Goal: Information Seeking & Learning: Learn about a topic

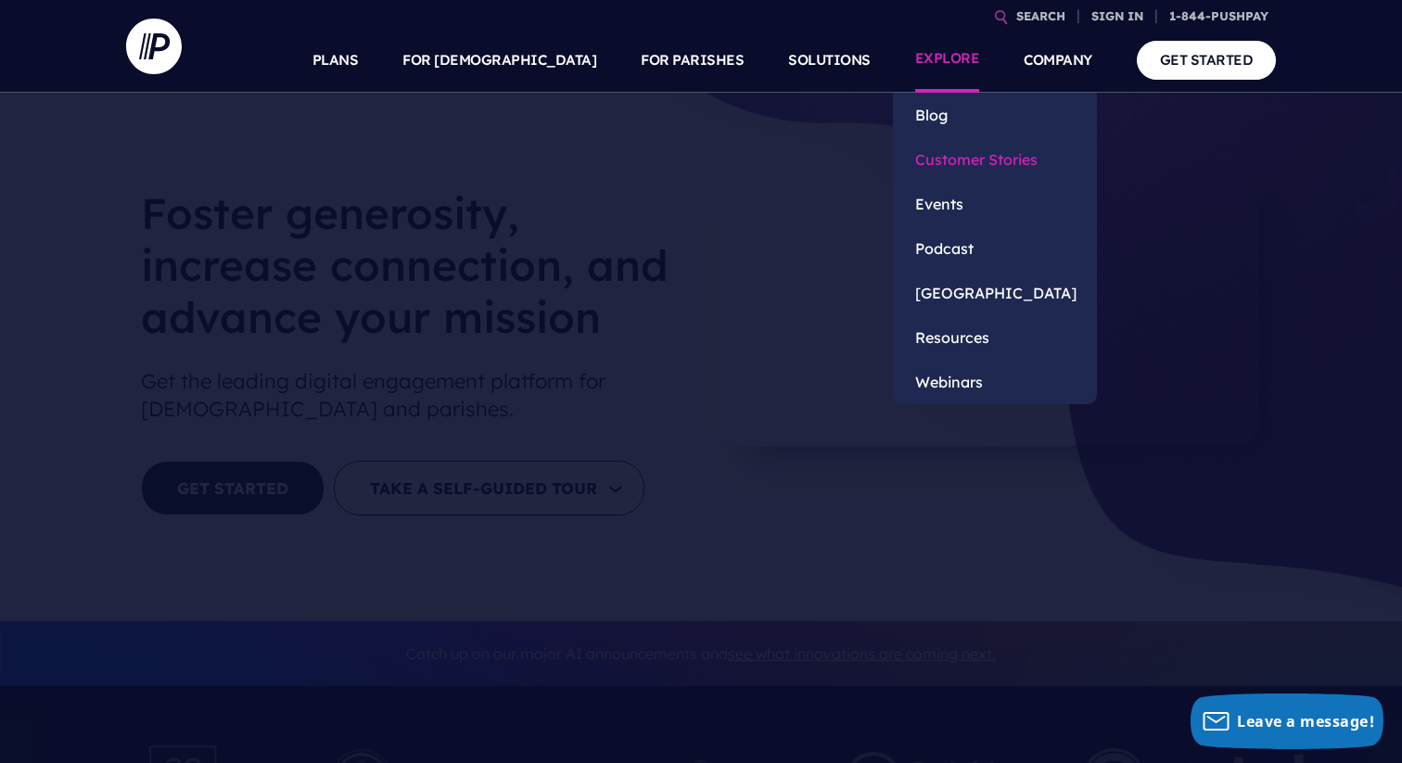
click at [961, 166] on link "Customer Stories" at bounding box center [995, 159] width 204 height 44
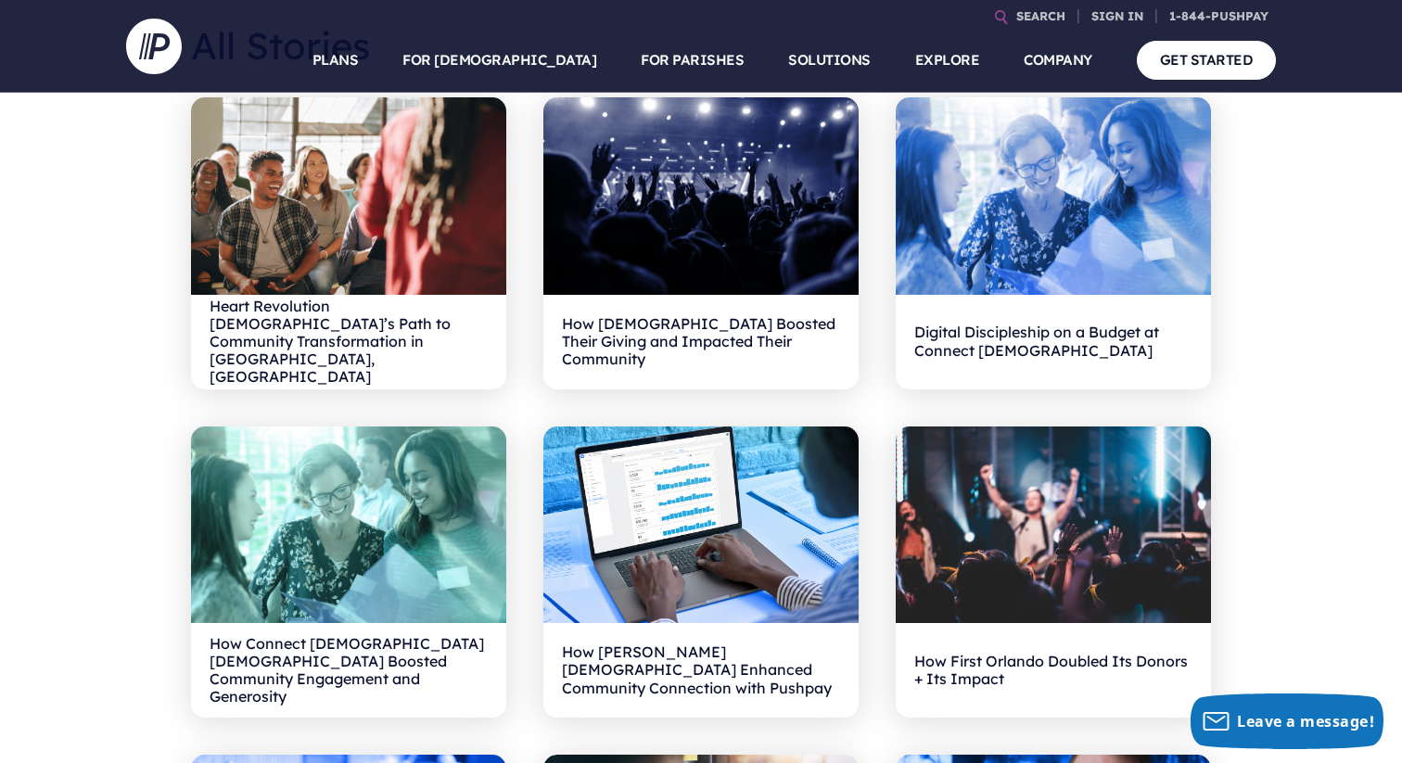
scroll to position [746, 0]
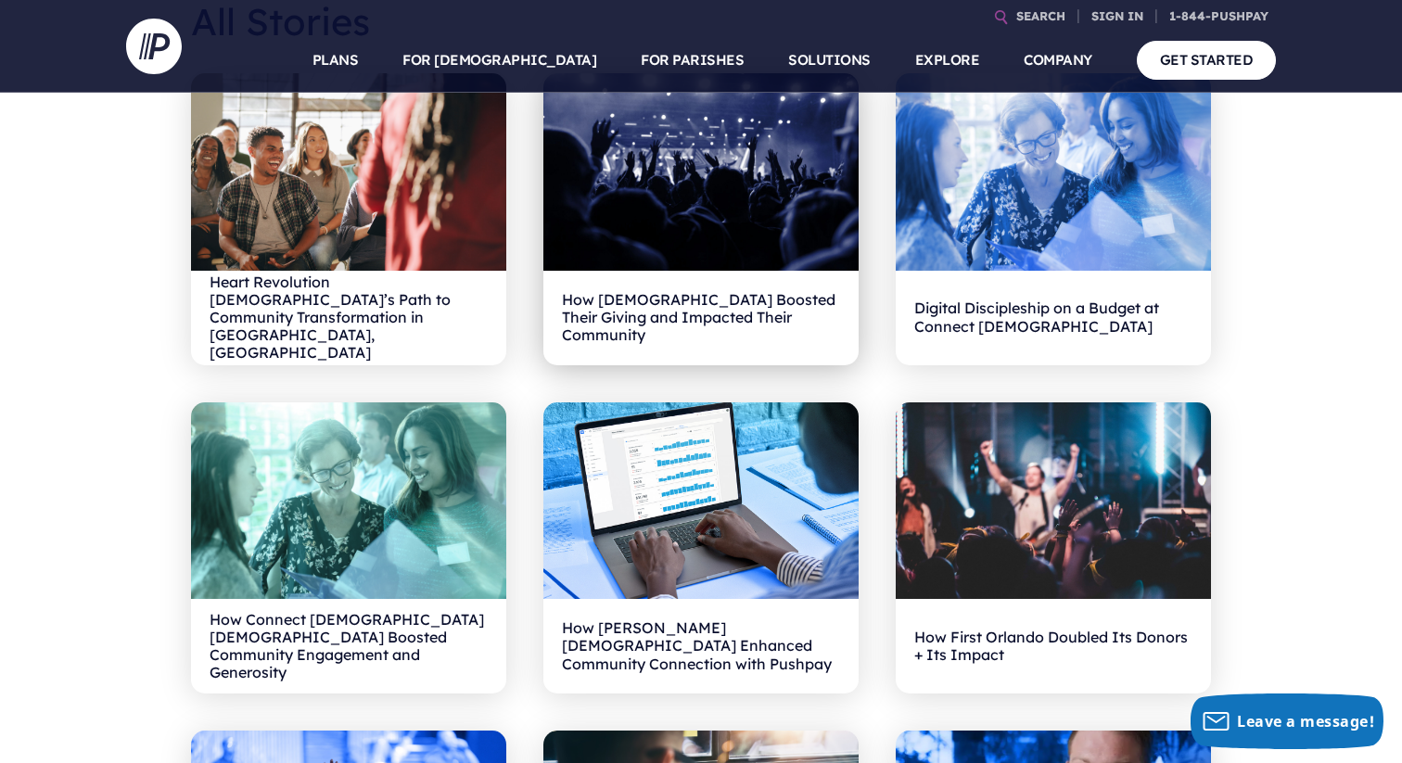
click at [791, 345] on h2 "How Carmel Church Boosted Their Giving and Impacted Their Community" at bounding box center [701, 317] width 278 height 57
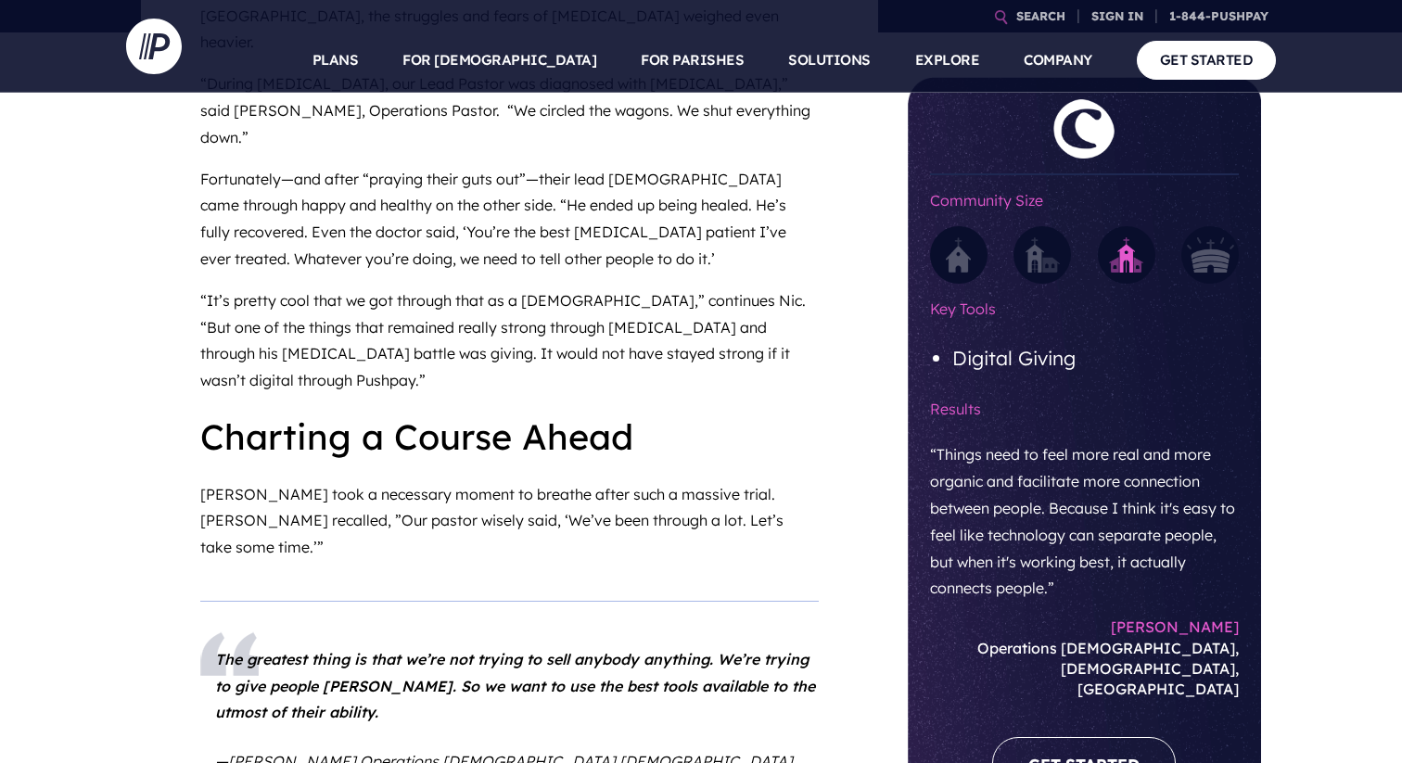
scroll to position [770, 0]
